Goal: Task Accomplishment & Management: Manage account settings

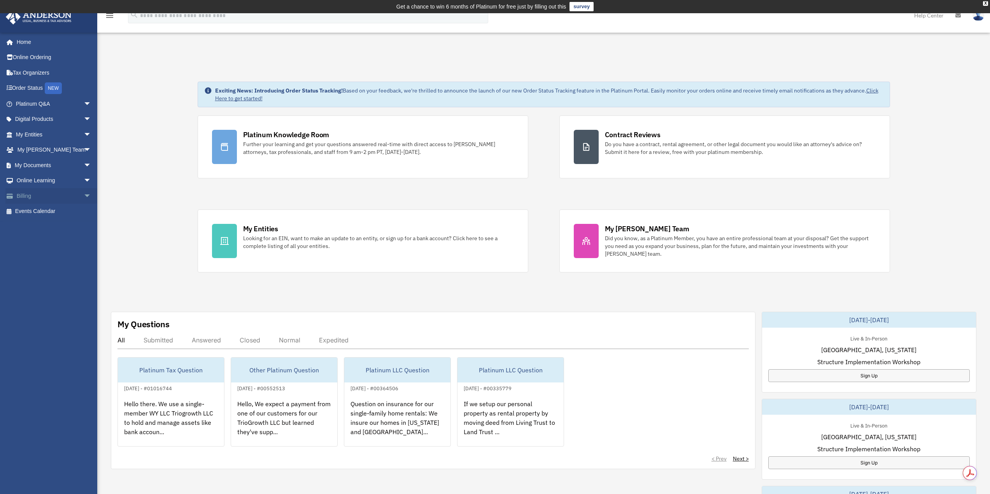
click at [26, 197] on link "Billing arrow_drop_down" at bounding box center [54, 196] width 98 height 16
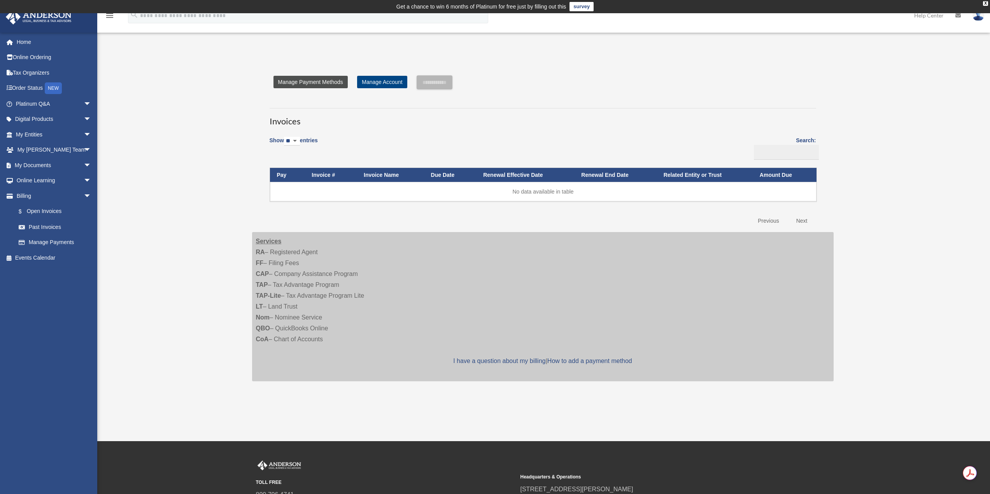
click at [333, 83] on link "Manage Payment Methods" at bounding box center [310, 82] width 74 height 12
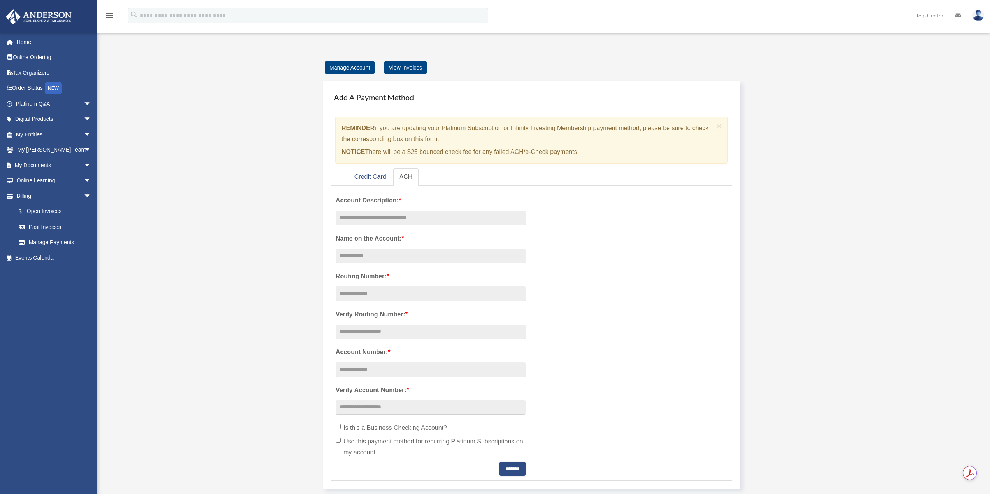
click at [50, 226] on link "Past Invoices" at bounding box center [57, 227] width 92 height 16
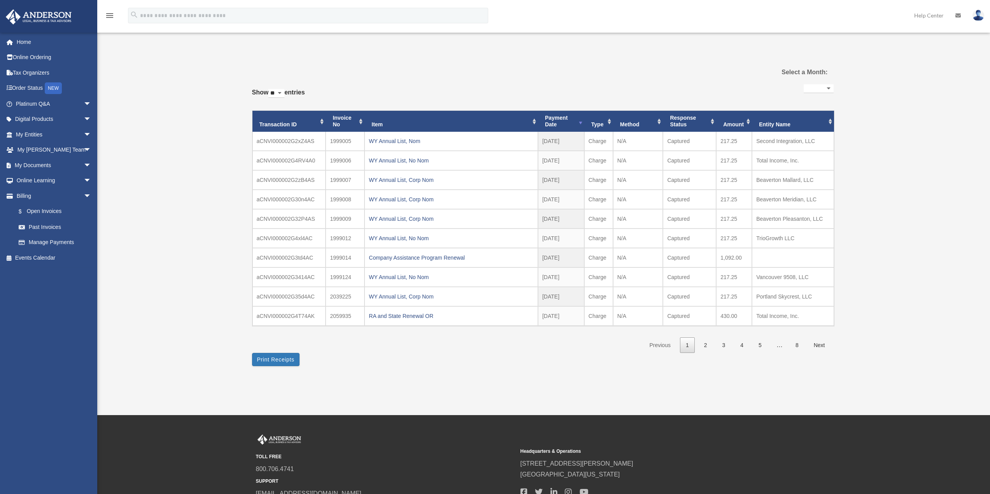
select select
